Goal: Find specific page/section: Find specific page/section

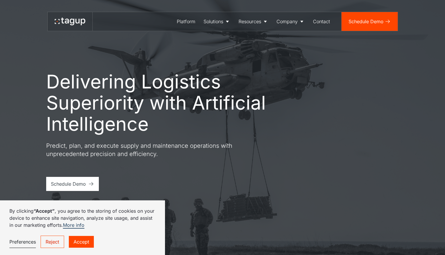
click at [86, 240] on link "Accept" at bounding box center [81, 242] width 25 height 12
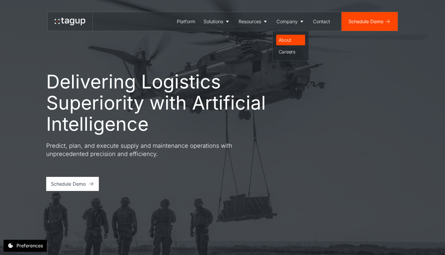
click at [288, 38] on div "About" at bounding box center [290, 39] width 24 height 7
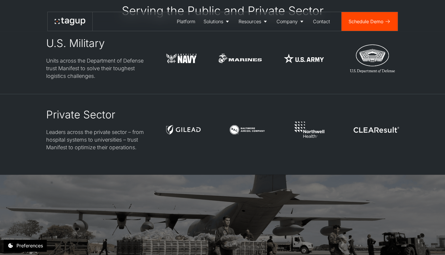
scroll to position [1646, 0]
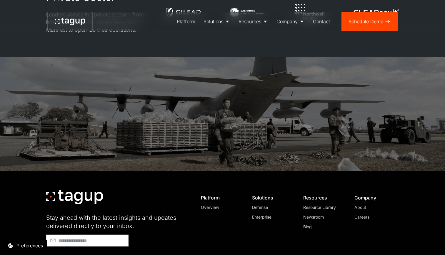
click at [361, 214] on div "Careers" at bounding box center [374, 217] width 40 height 6
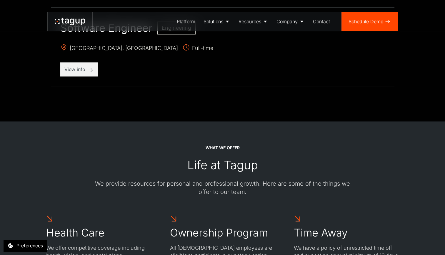
scroll to position [941, 0]
